Goal: Find specific page/section: Find specific page/section

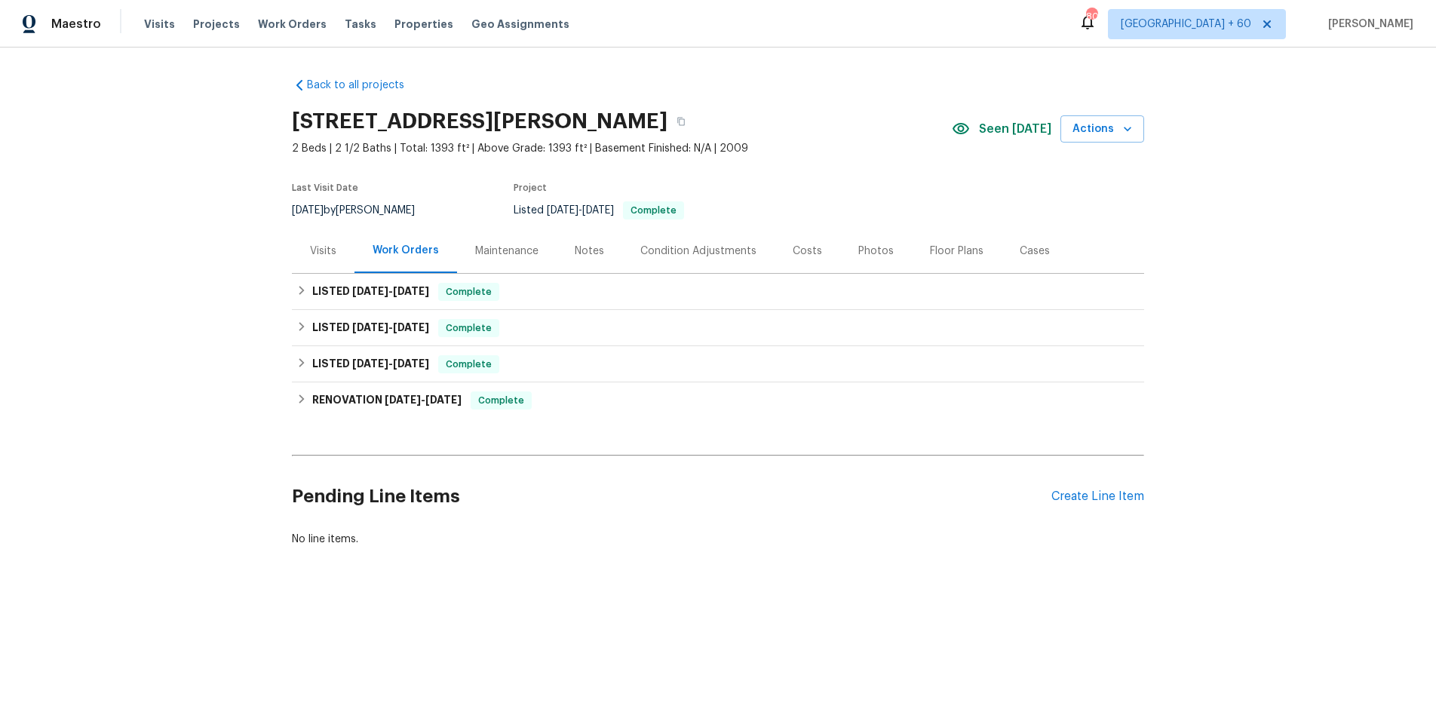
click at [301, 251] on div "Visits" at bounding box center [323, 250] width 63 height 44
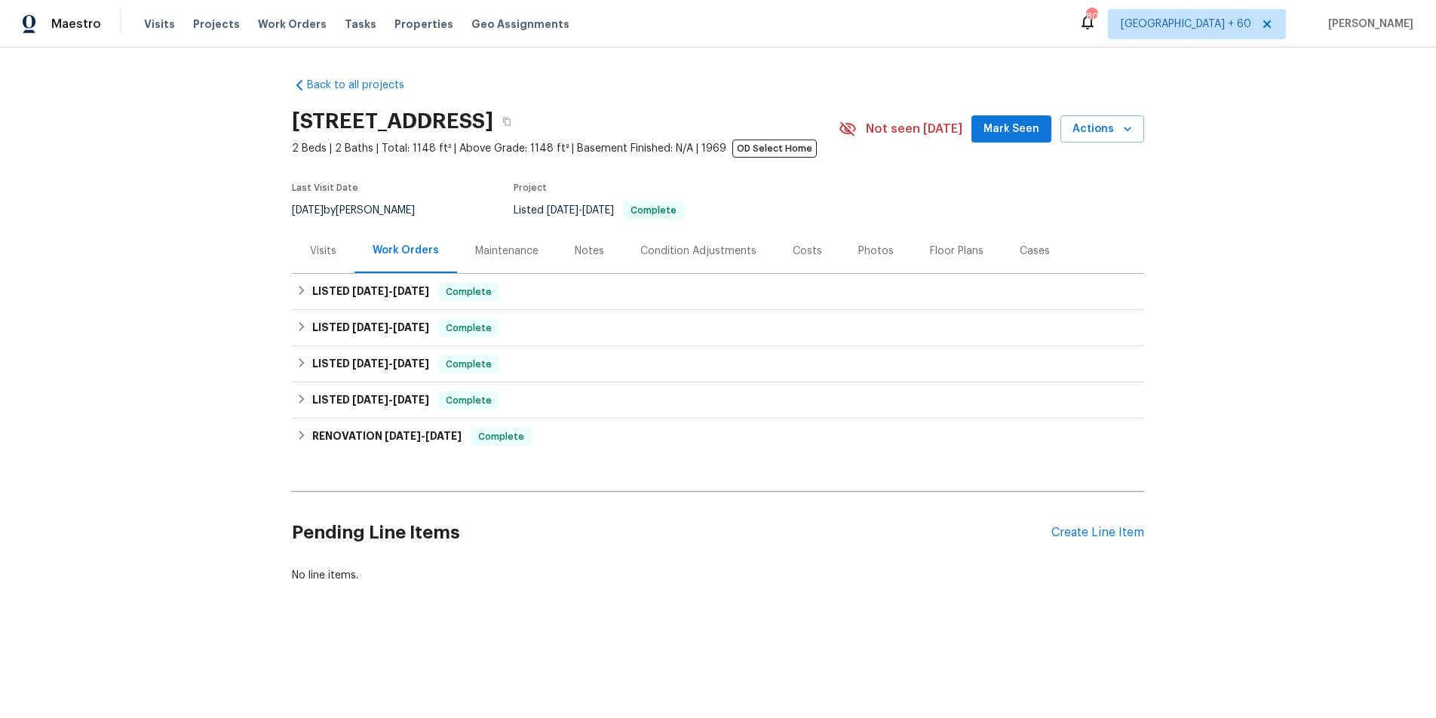
click at [332, 248] on div "Visits" at bounding box center [323, 251] width 26 height 15
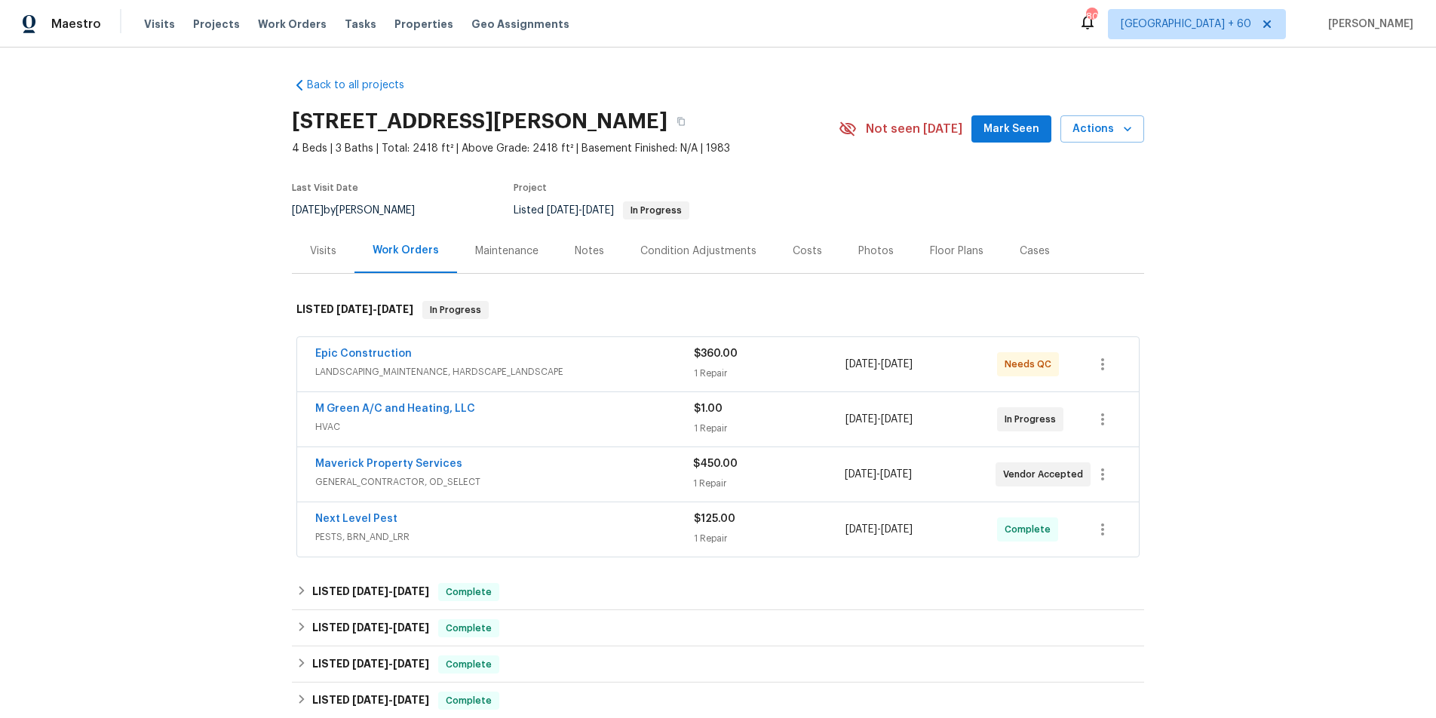
click at [329, 246] on div "Visits" at bounding box center [323, 251] width 26 height 15
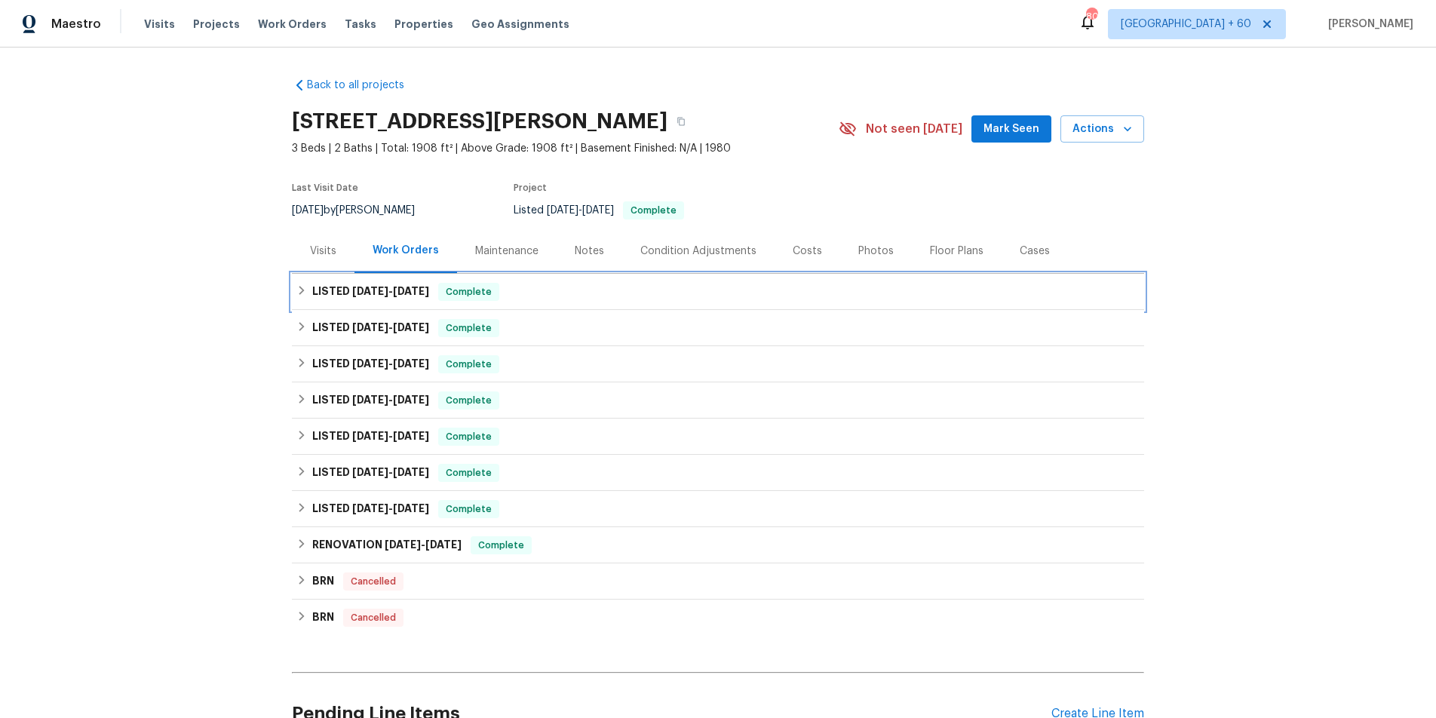
click at [385, 287] on span "6/24/25" at bounding box center [370, 291] width 36 height 11
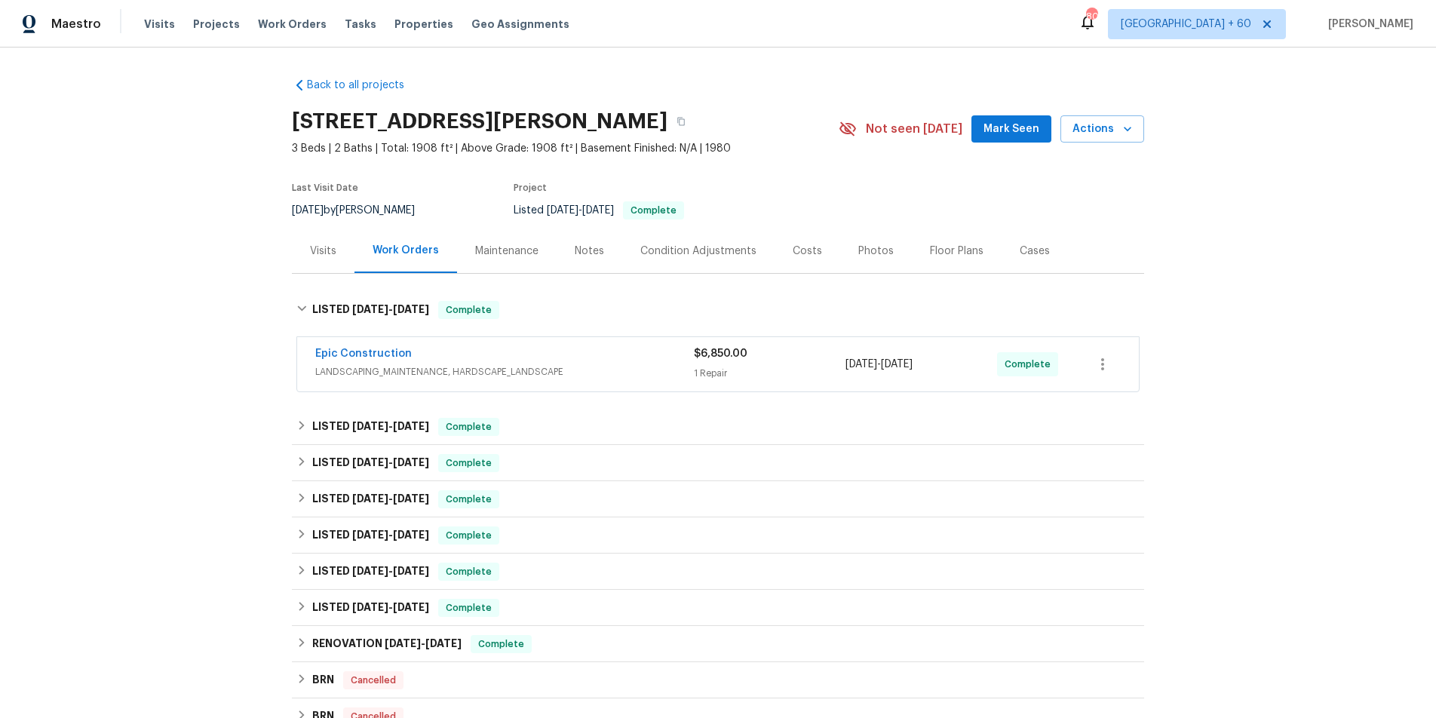
click at [424, 372] on span "LANDSCAPING_MAINTENANCE, HARDSCAPE_LANDSCAPE" at bounding box center [504, 371] width 379 height 15
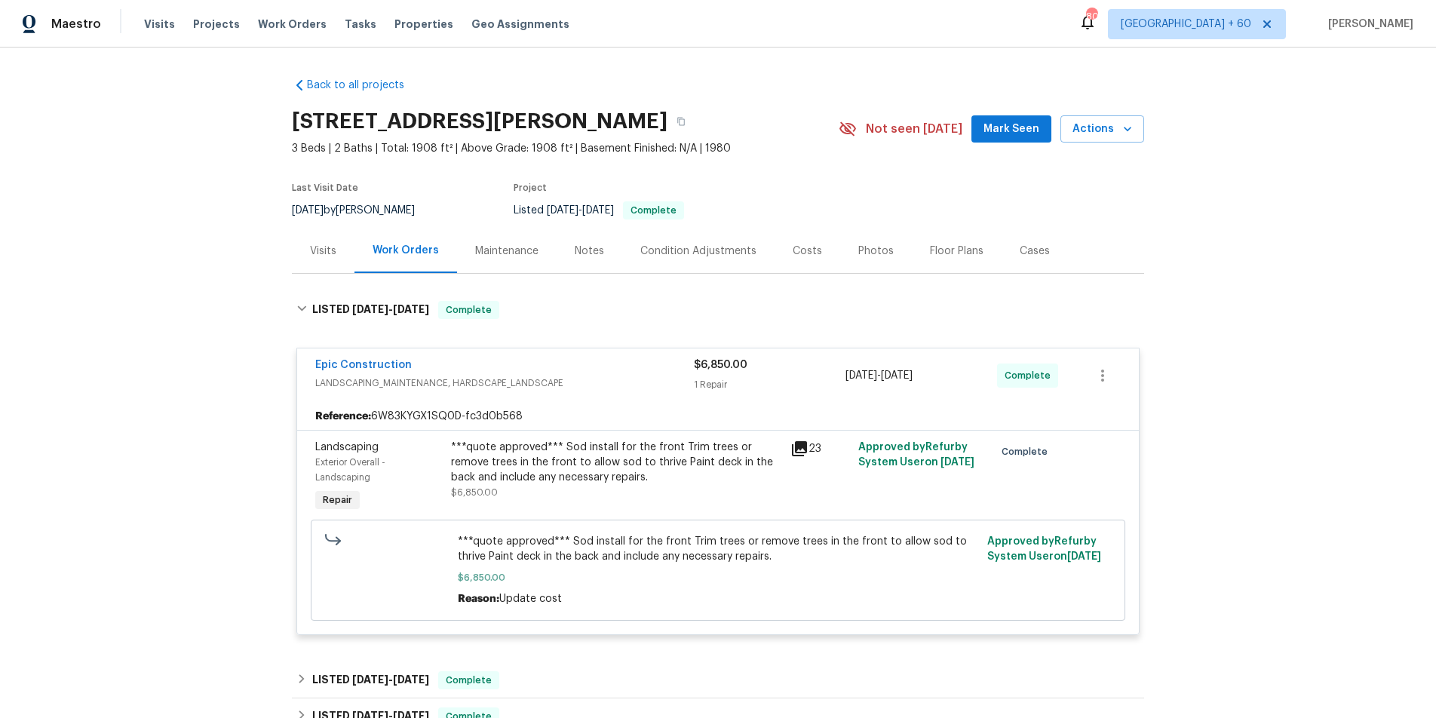
click at [529, 367] on div "Epic Construction" at bounding box center [504, 366] width 379 height 18
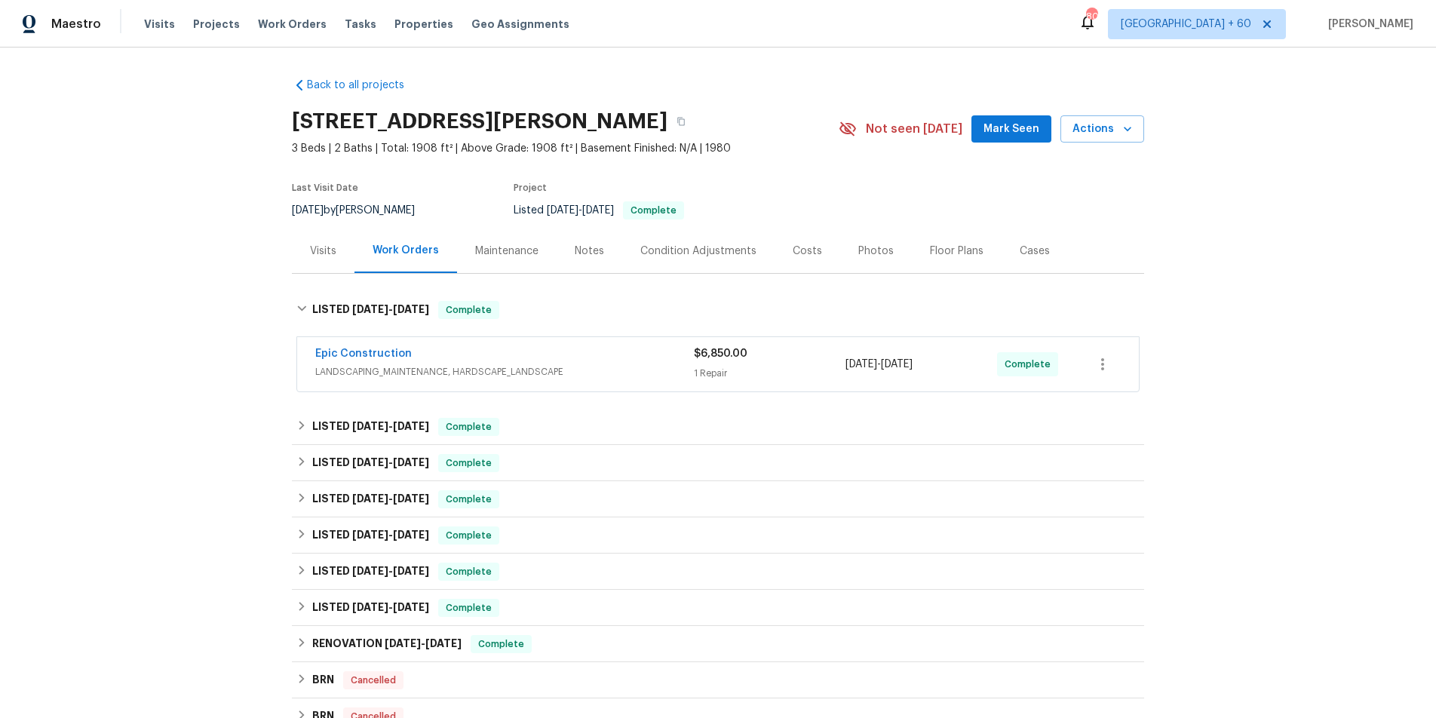
click at [440, 403] on div "Back to all projects 1408 Schukar Ct, Irving, TX 75061 3 Beds | 2 Baths | Total…" at bounding box center [718, 470] width 852 height 809
click at [388, 423] on span "[DATE]" at bounding box center [370, 426] width 36 height 11
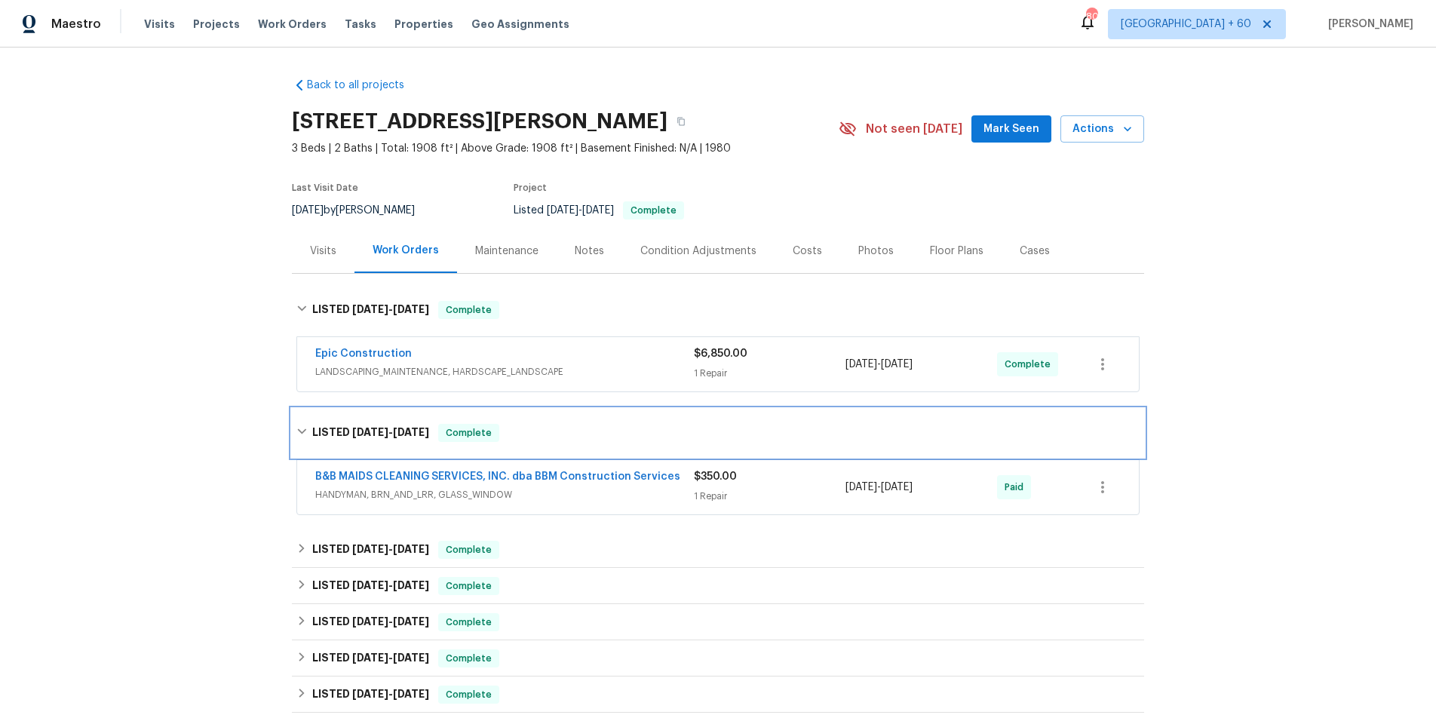
click at [398, 425] on h6 "LISTED 6/20/25 - 6/23/25" at bounding box center [370, 433] width 117 height 18
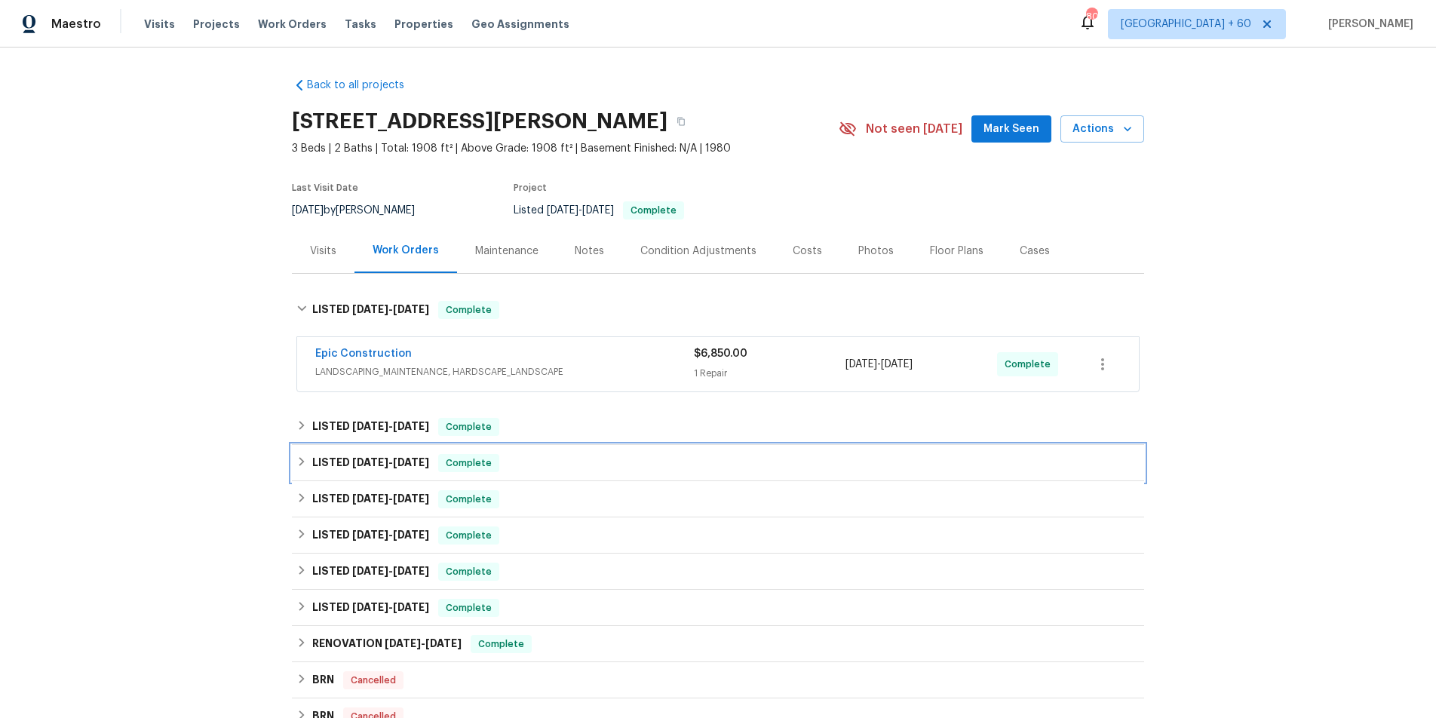
click at [399, 464] on span "[DATE]" at bounding box center [411, 462] width 36 height 11
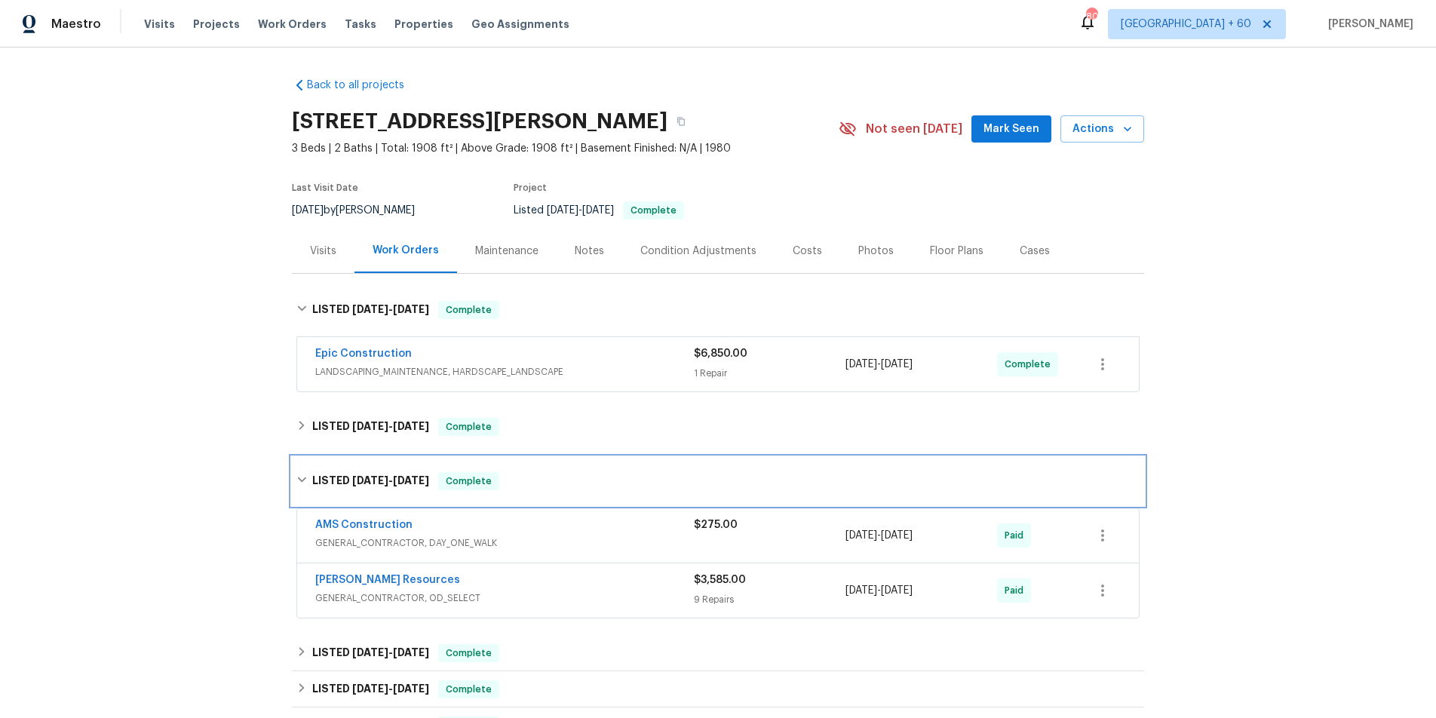
click at [391, 477] on span "3/27/25 - 4/11/25" at bounding box center [390, 480] width 77 height 11
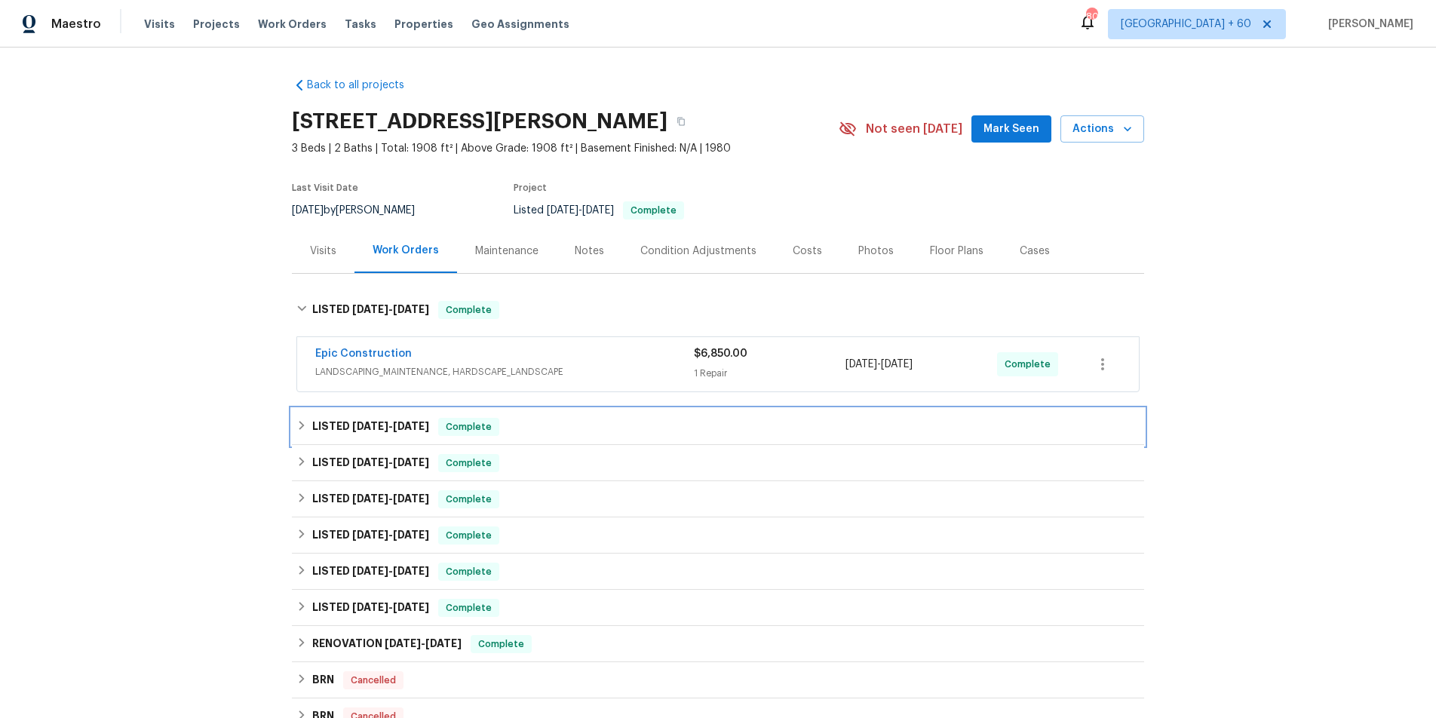
click at [394, 426] on span "6/20/25 - 6/23/25" at bounding box center [390, 426] width 77 height 11
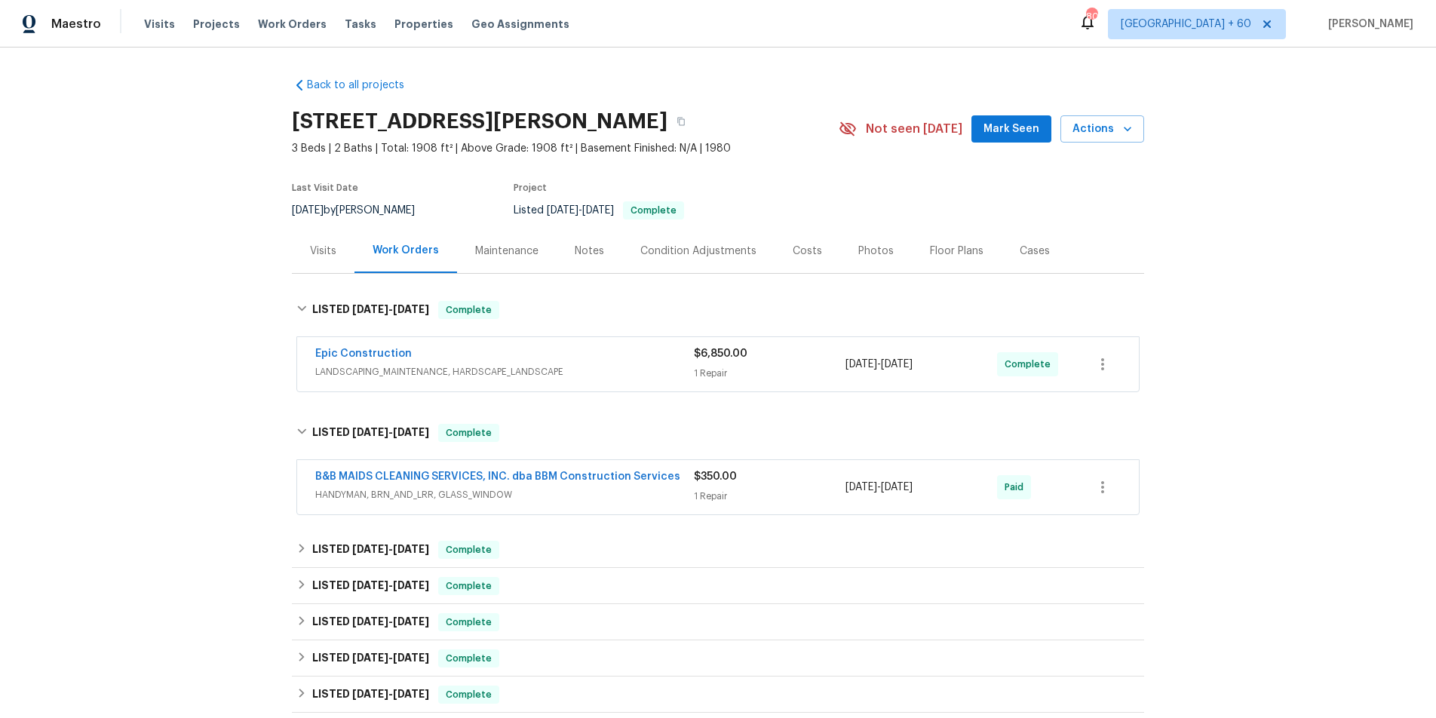
click at [580, 489] on span "HANDYMAN, BRN_AND_LRR, GLASS_WINDOW" at bounding box center [504, 494] width 379 height 15
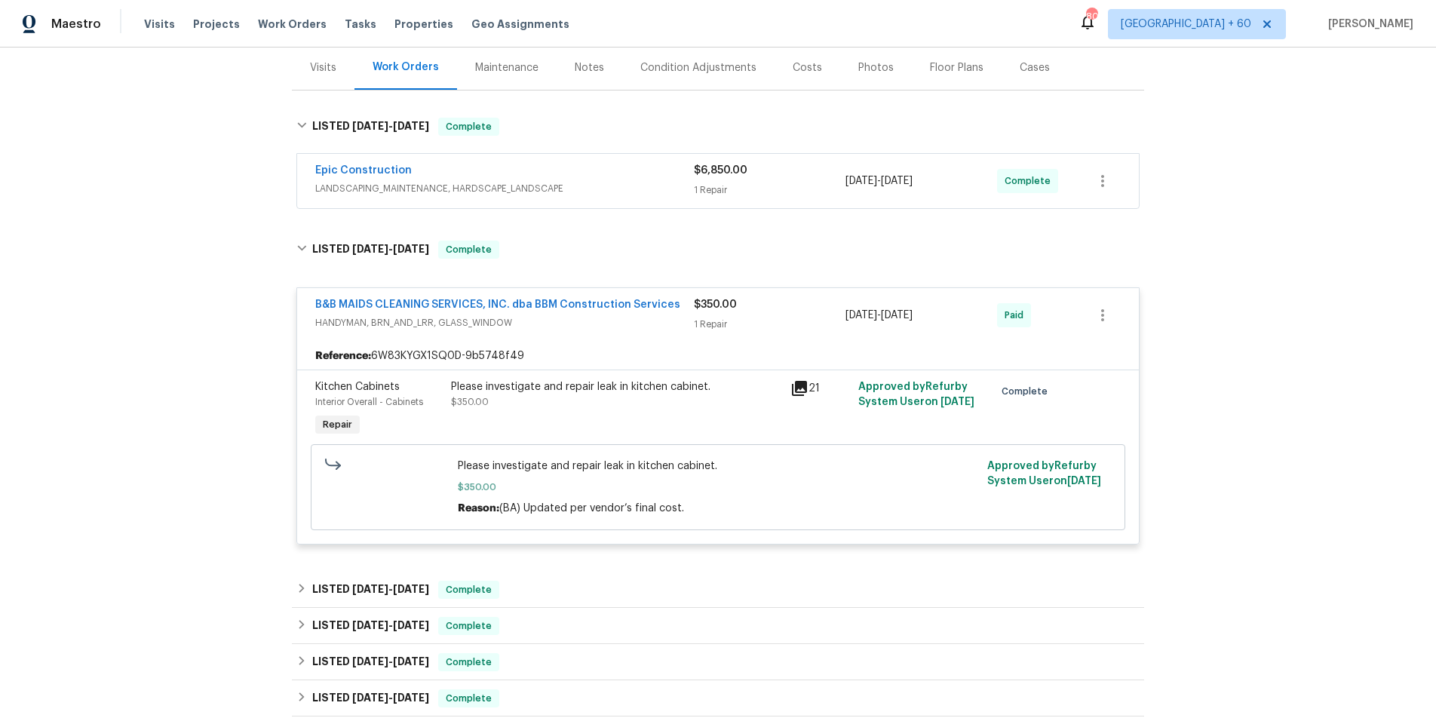
scroll to position [185, 0]
click at [324, 60] on div "Visits" at bounding box center [323, 66] width 26 height 15
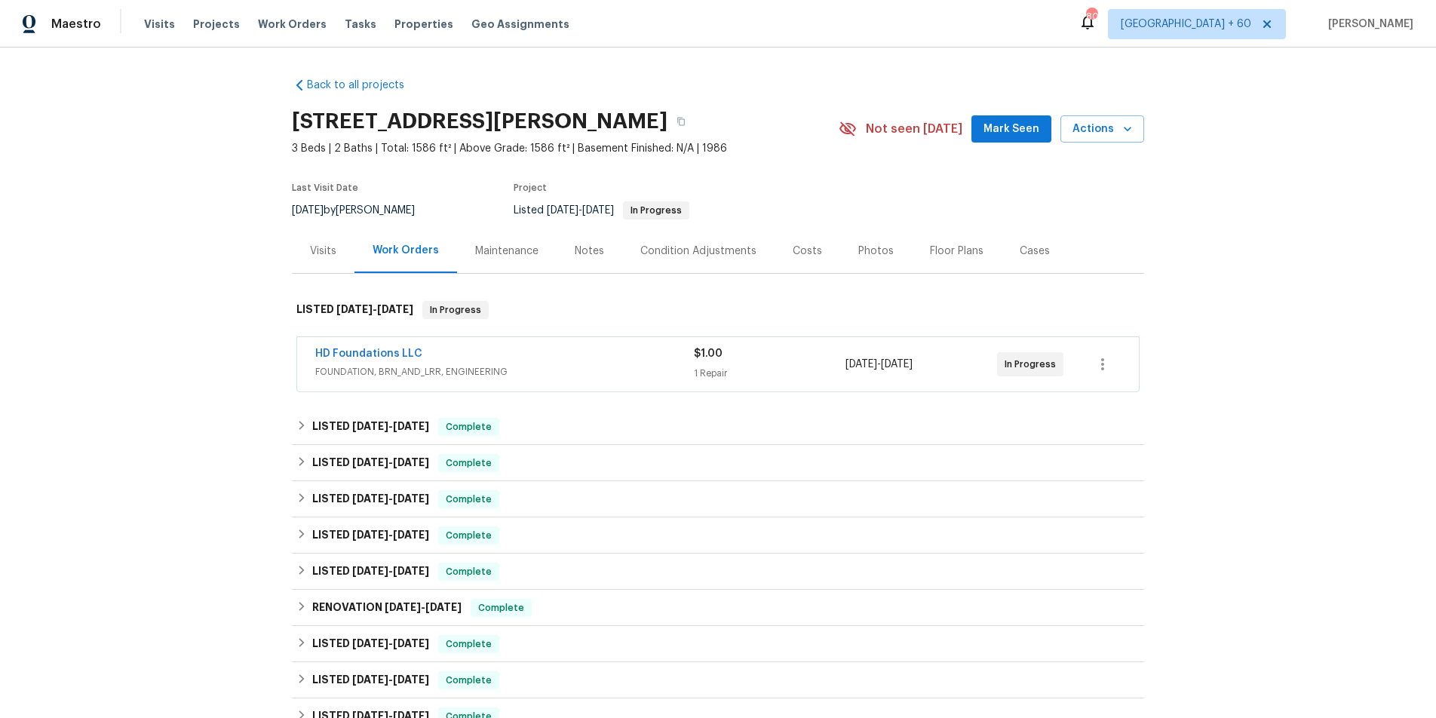
click at [325, 246] on div "Visits" at bounding box center [323, 251] width 26 height 15
